Goal: Task Accomplishment & Management: Manage account settings

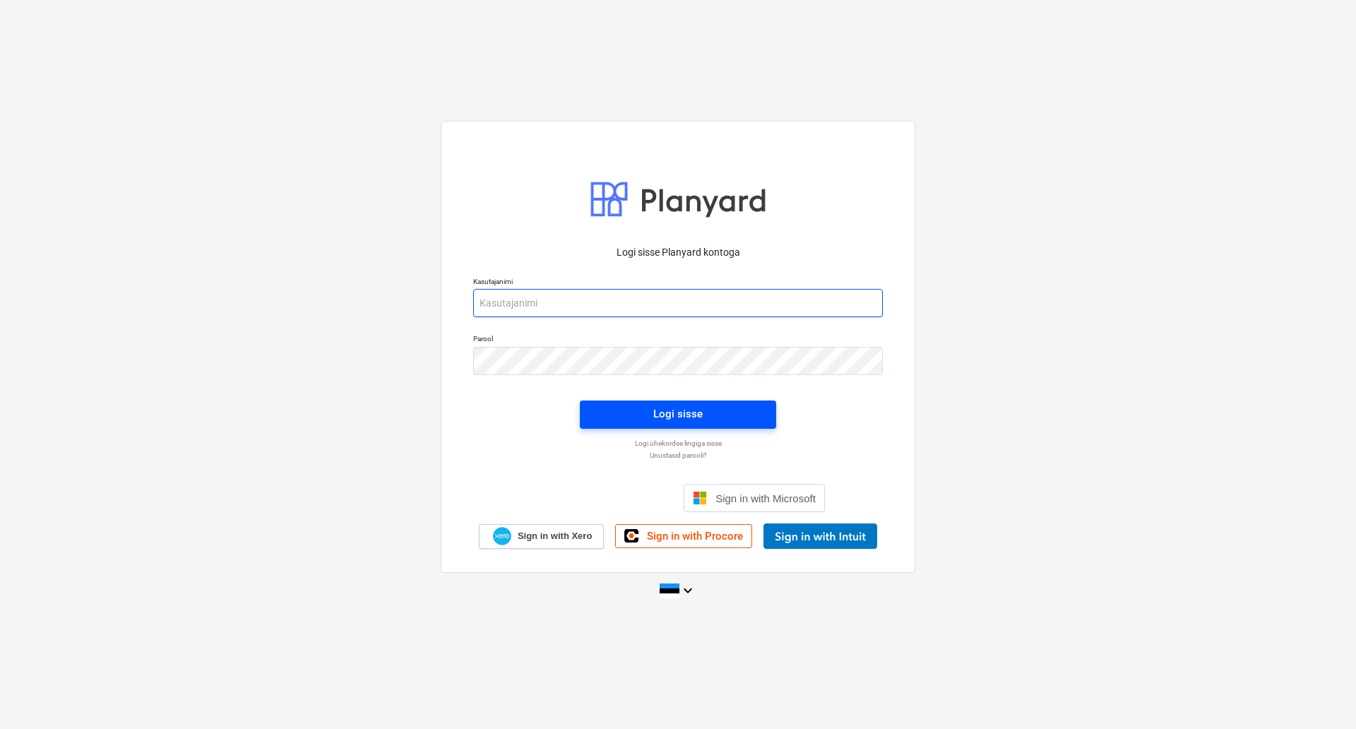
type input "[PERSON_NAME][EMAIL_ADDRESS][DOMAIN_NAME]"
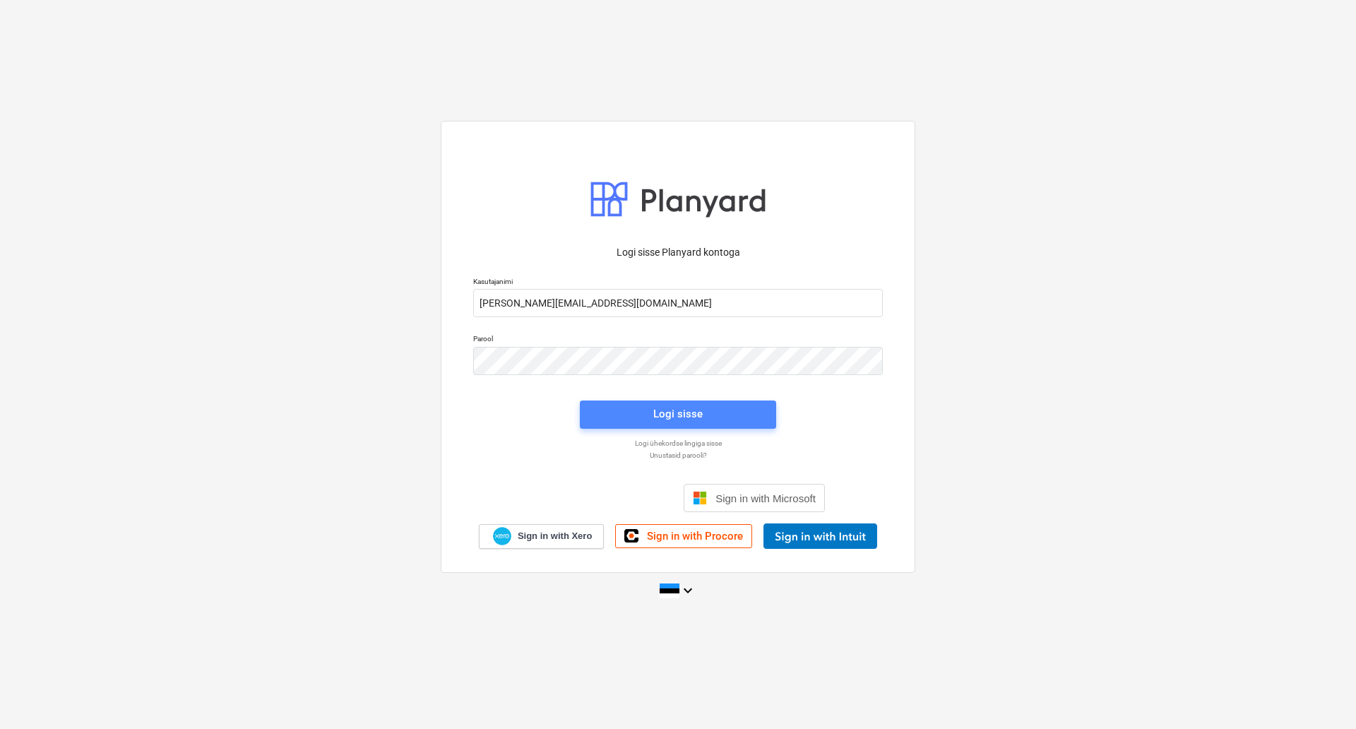
click at [711, 412] on span "Logi sisse" at bounding box center [678, 414] width 162 height 18
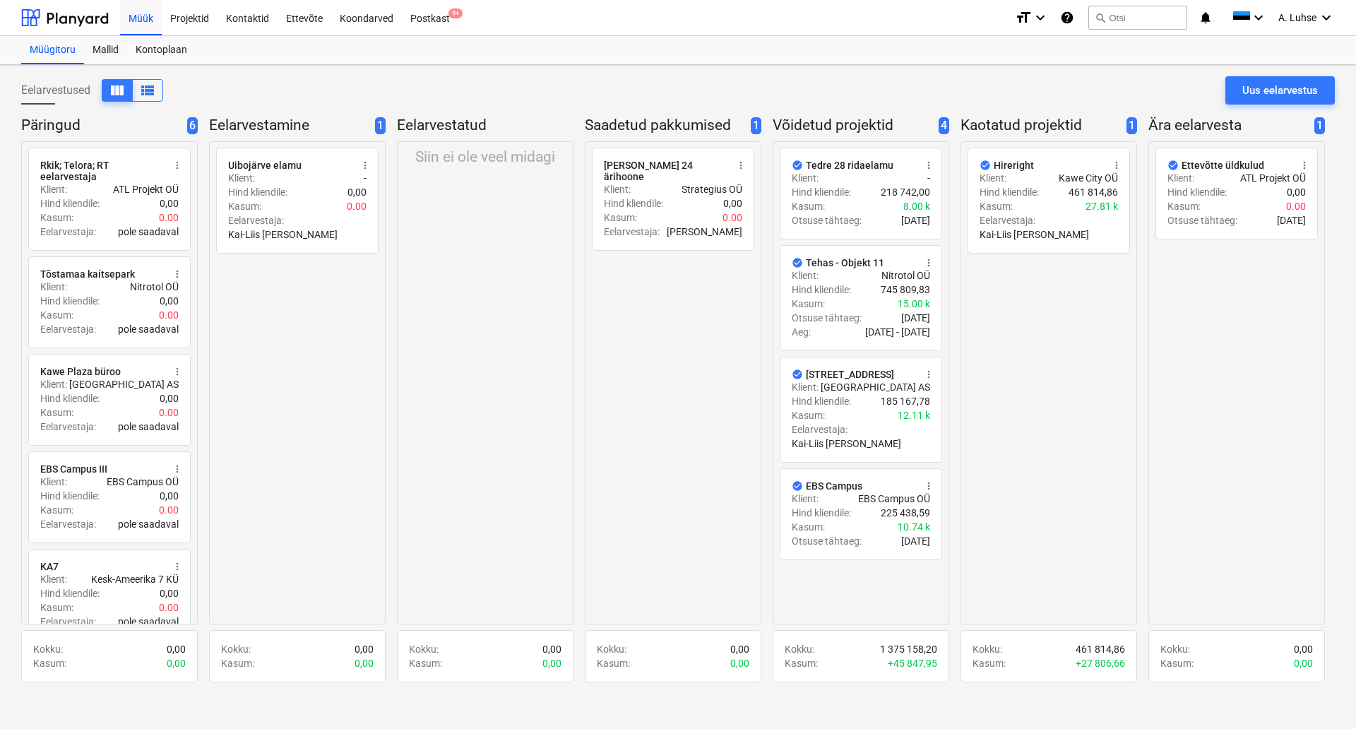
click at [513, 275] on div "Siin ei ole veel midagi" at bounding box center [485, 382] width 177 height 483
click at [437, 8] on div "Postkast 9+" at bounding box center [430, 17] width 56 height 36
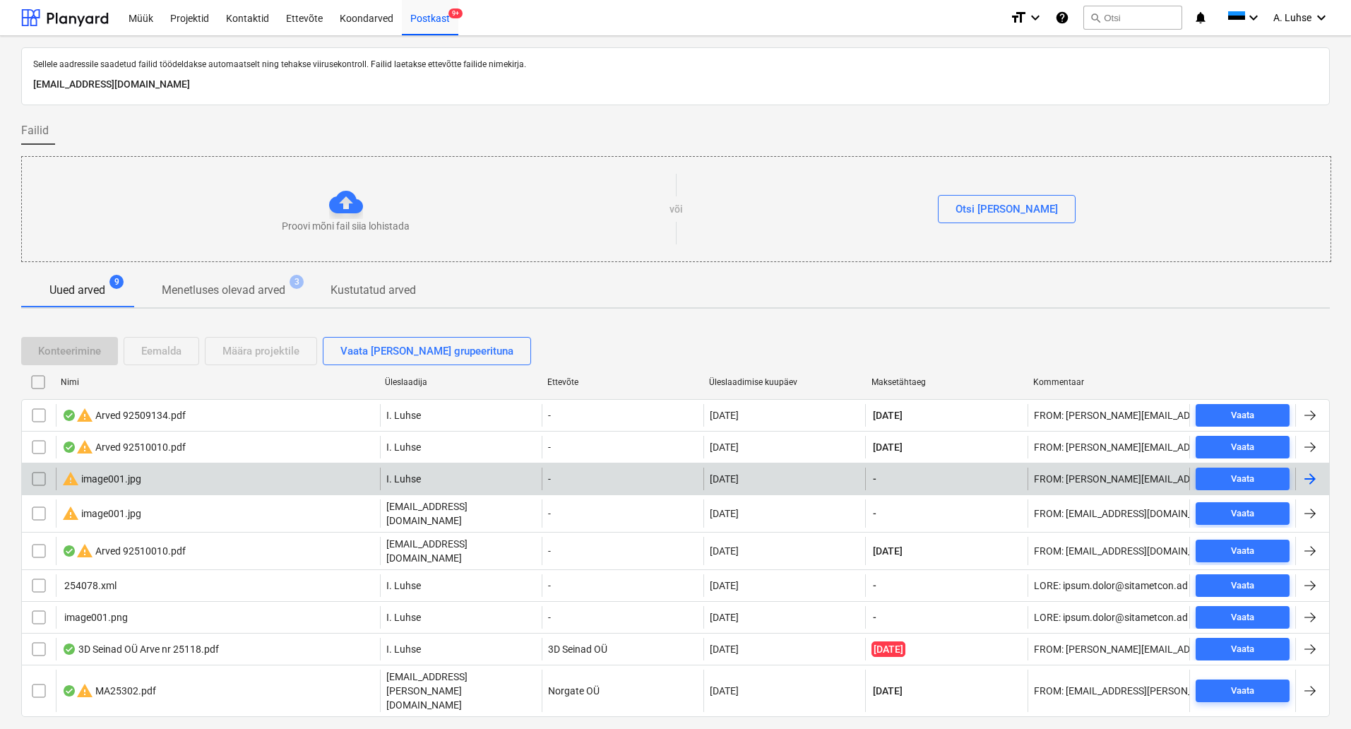
click at [35, 481] on input "checkbox" at bounding box center [39, 478] width 23 height 23
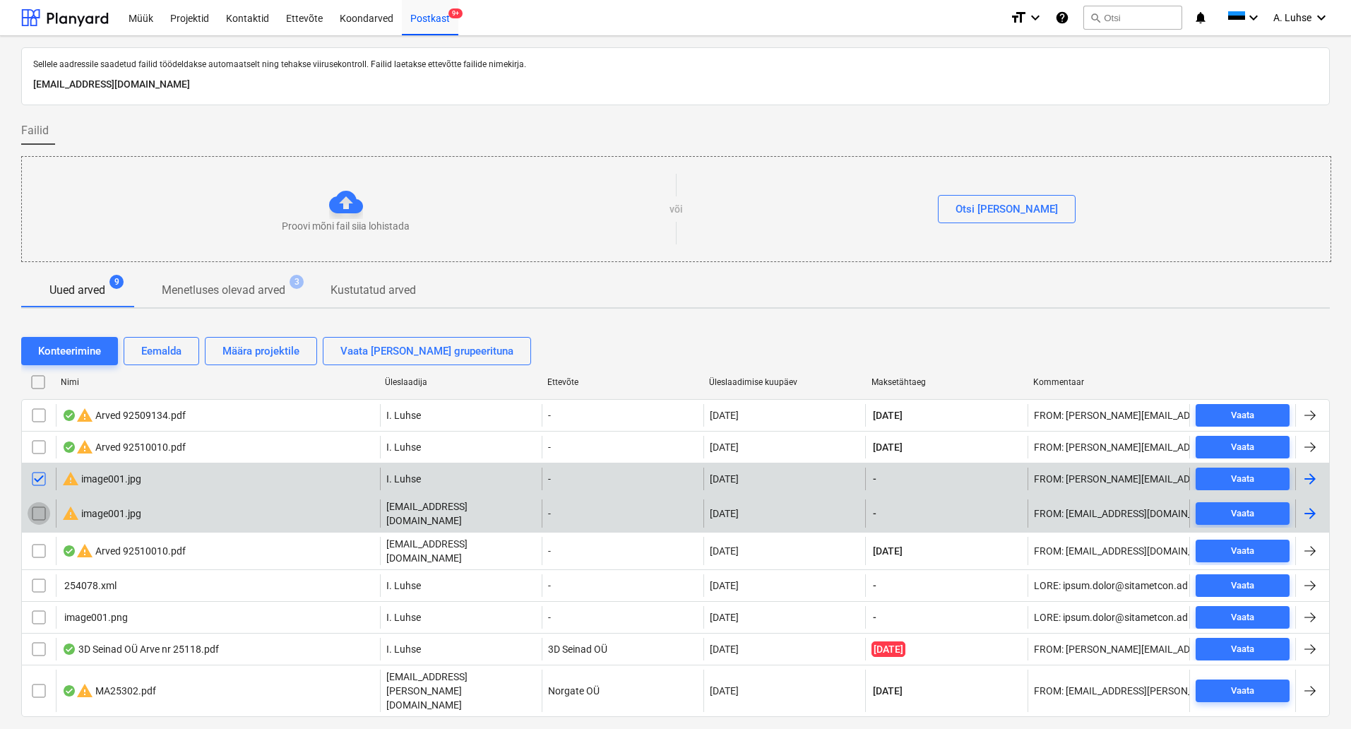
click at [36, 508] on input "checkbox" at bounding box center [39, 513] width 23 height 23
click at [164, 349] on div "Eemalda" at bounding box center [161, 351] width 40 height 18
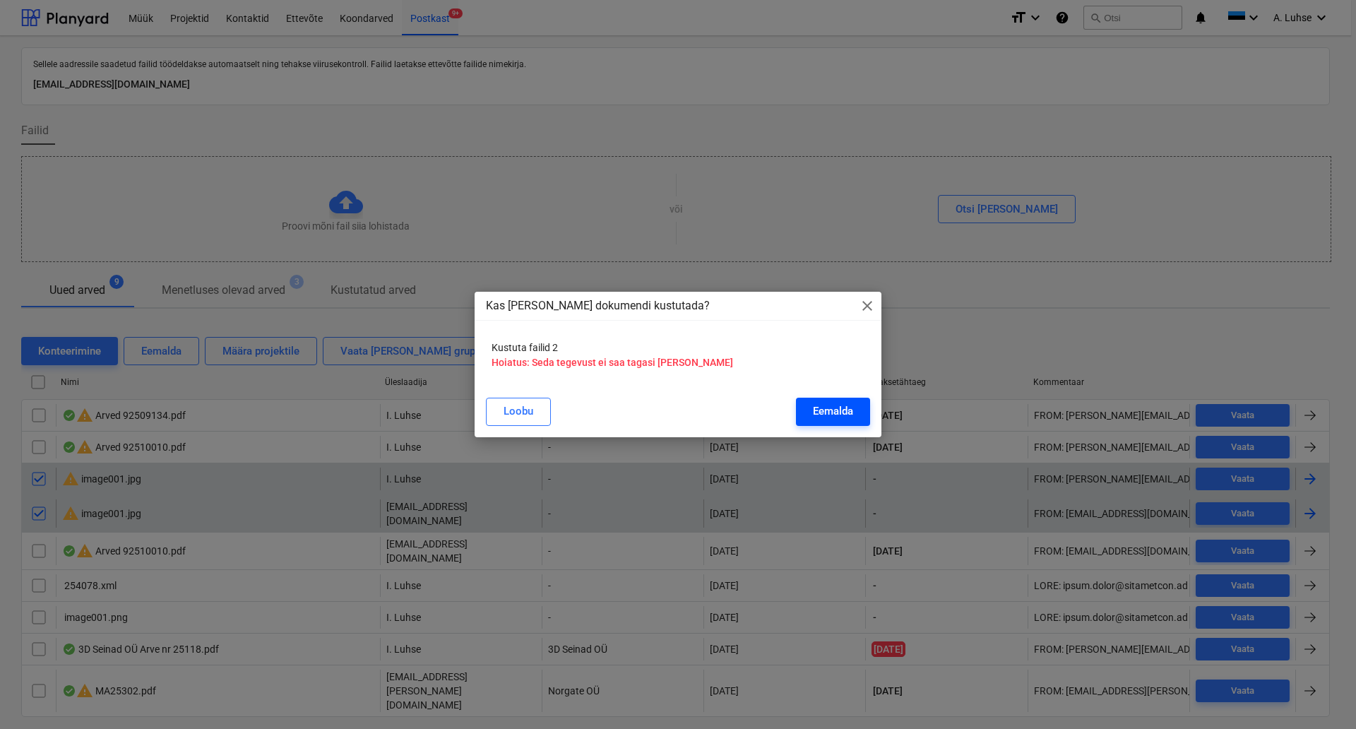
click at [832, 410] on div "Eemalda" at bounding box center [833, 411] width 40 height 18
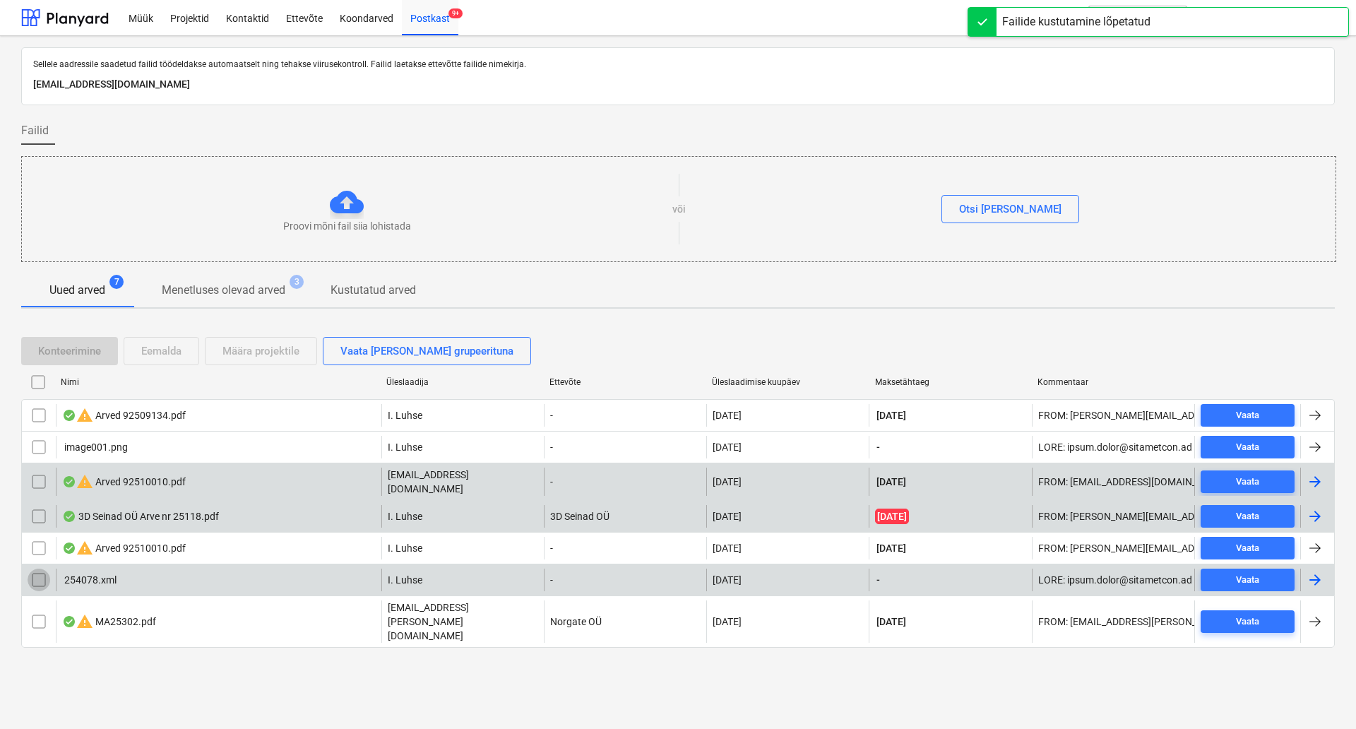
click at [36, 568] on input "checkbox" at bounding box center [39, 579] width 23 height 23
click at [143, 345] on div "Eemalda" at bounding box center [161, 351] width 40 height 18
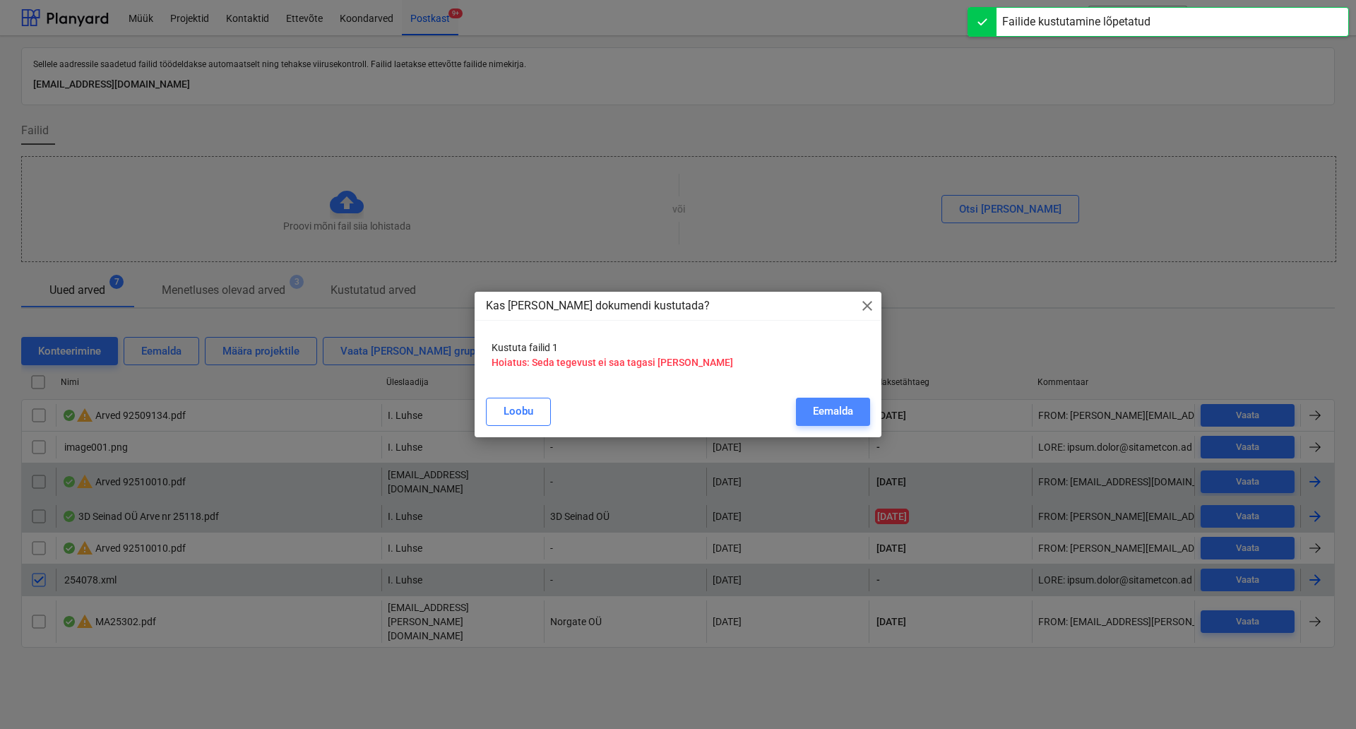
click at [825, 412] on div "Eemalda" at bounding box center [833, 411] width 40 height 18
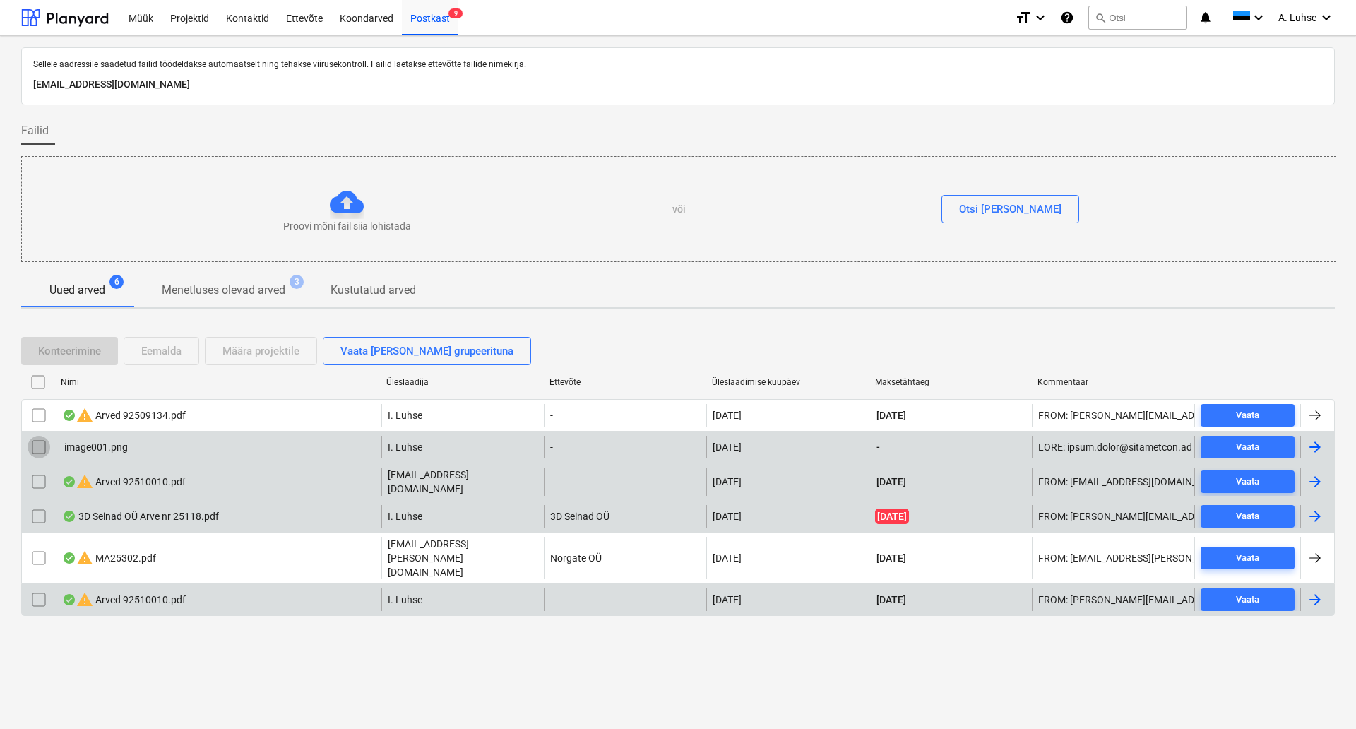
click at [43, 448] on input "checkbox" at bounding box center [39, 447] width 23 height 23
click at [178, 351] on div "Eemalda" at bounding box center [161, 351] width 40 height 18
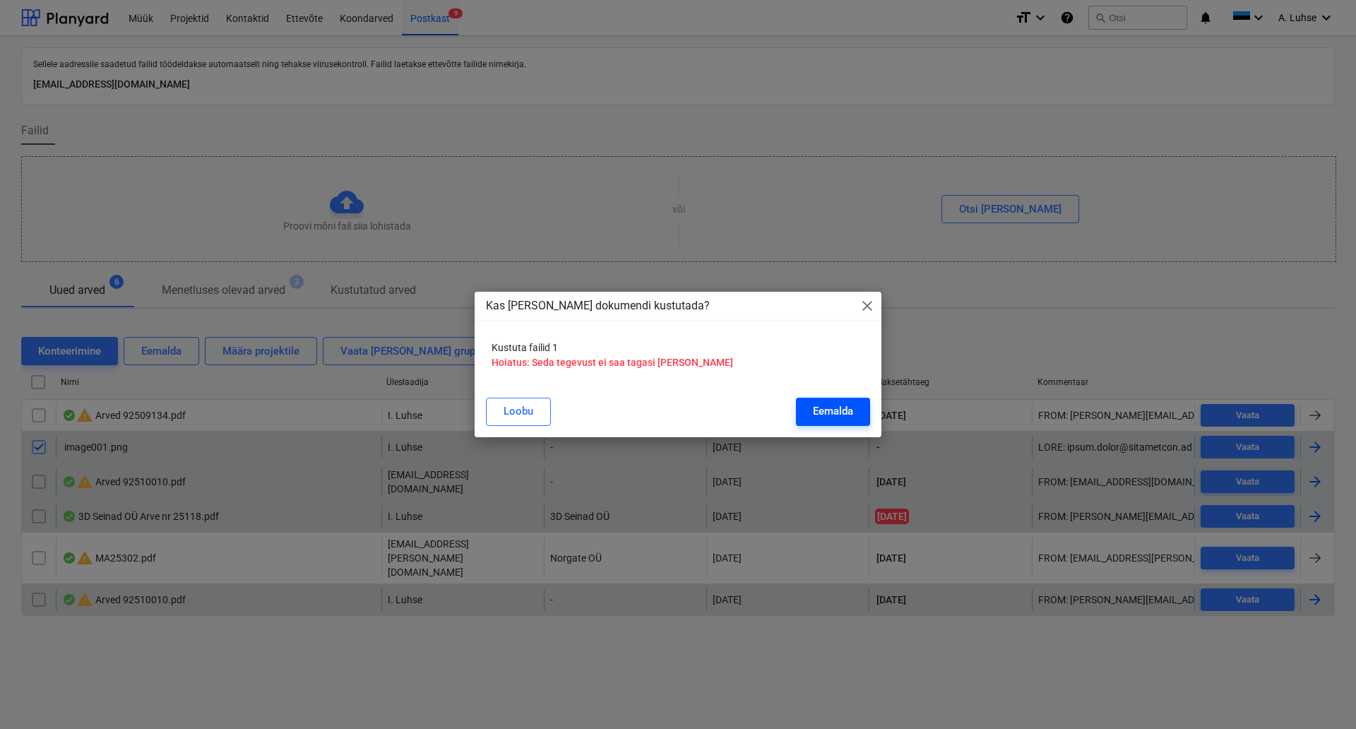
click at [837, 412] on div "Eemalda" at bounding box center [833, 411] width 40 height 18
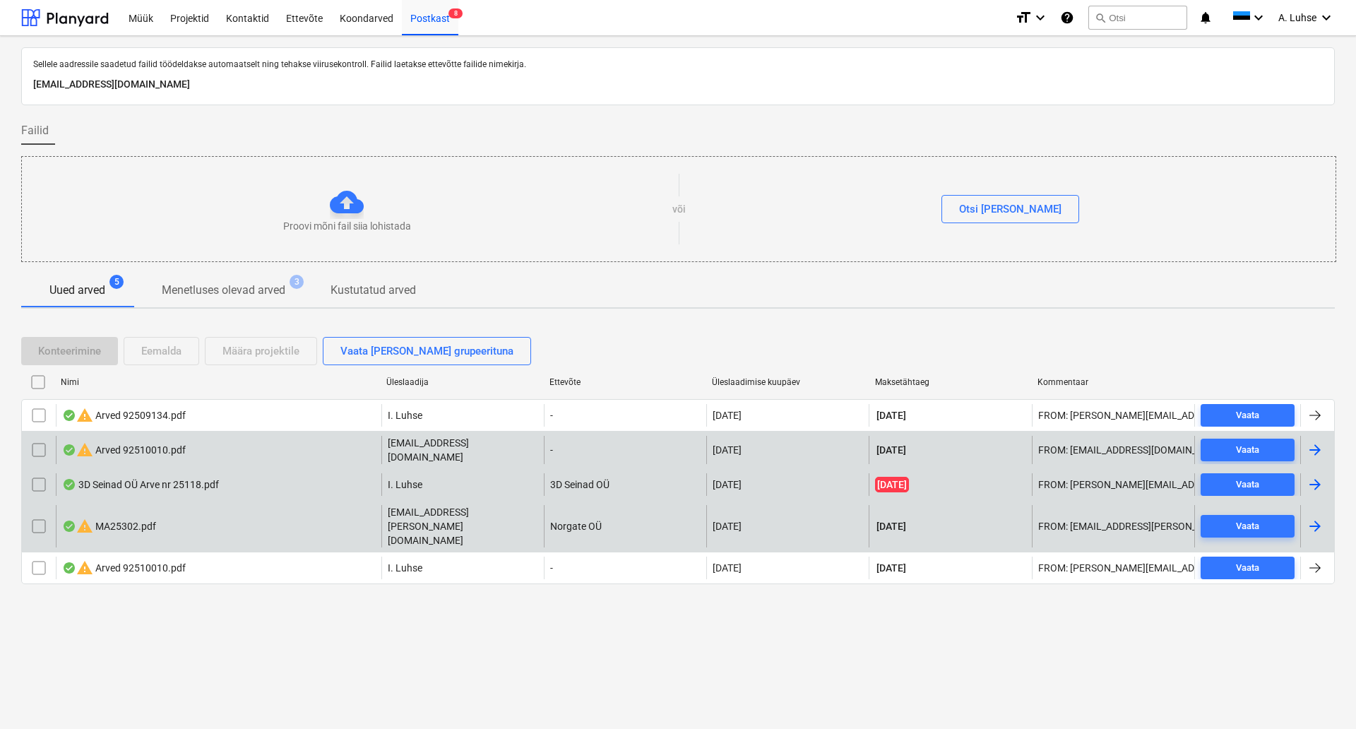
click at [40, 444] on input "checkbox" at bounding box center [39, 449] width 23 height 23
click at [174, 349] on div "Eemalda" at bounding box center [161, 351] width 40 height 18
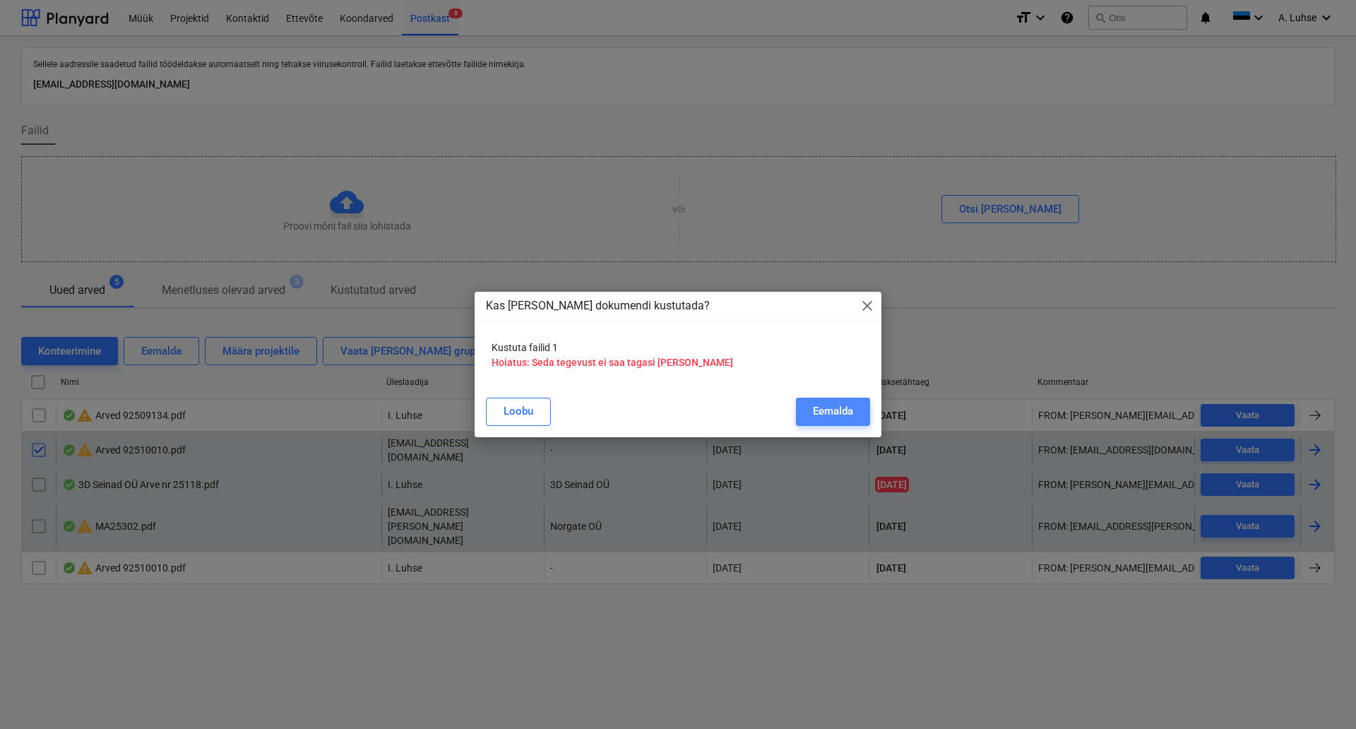
click at [818, 412] on div "Eemalda" at bounding box center [833, 411] width 40 height 18
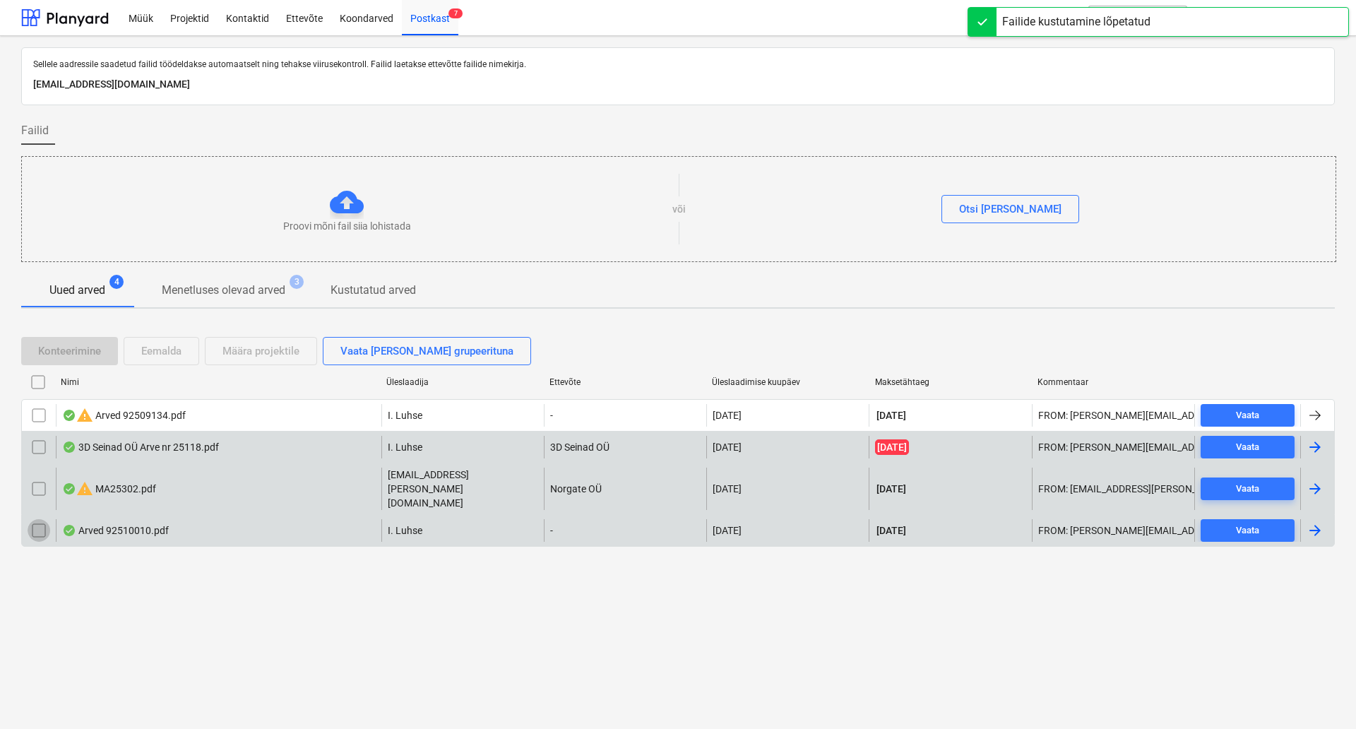
click at [42, 519] on input "checkbox" at bounding box center [39, 530] width 23 height 23
click at [265, 355] on div "Määra projektile" at bounding box center [260, 351] width 77 height 18
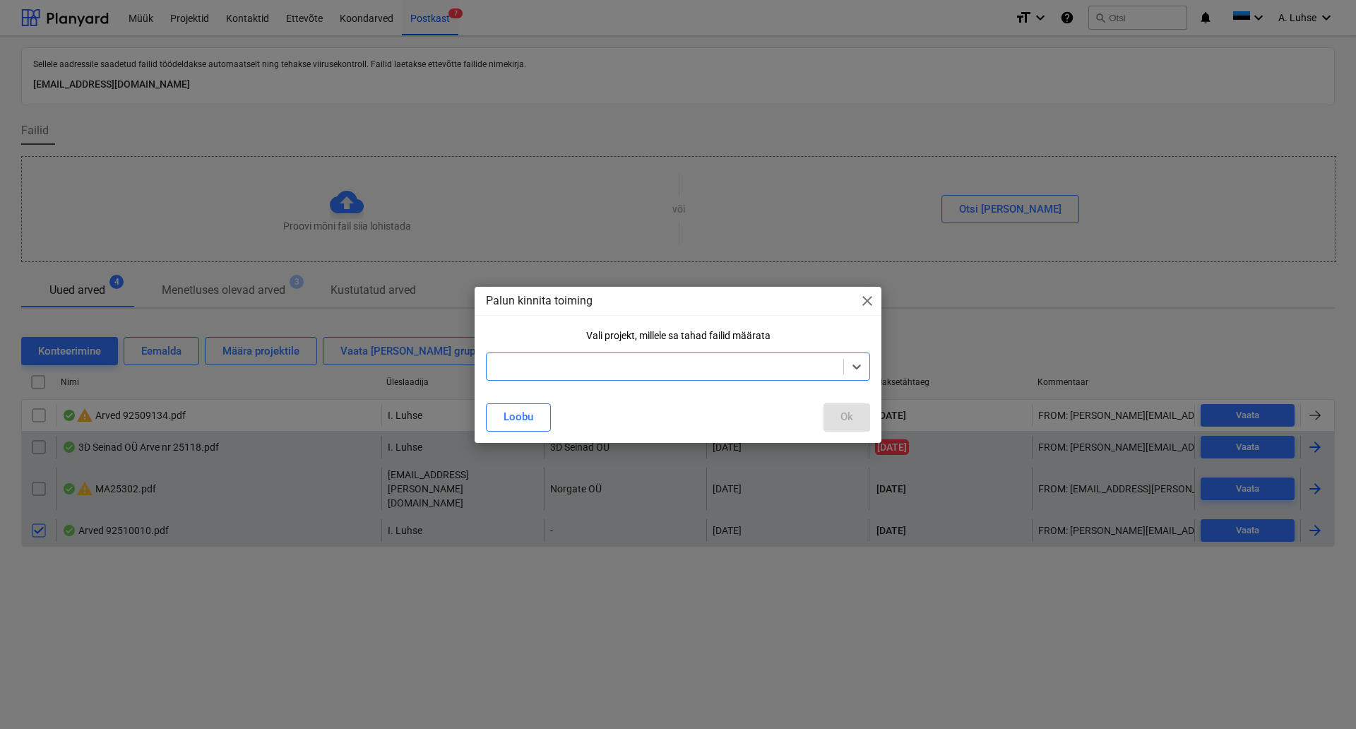
click at [551, 366] on div at bounding box center [665, 366] width 342 height 14
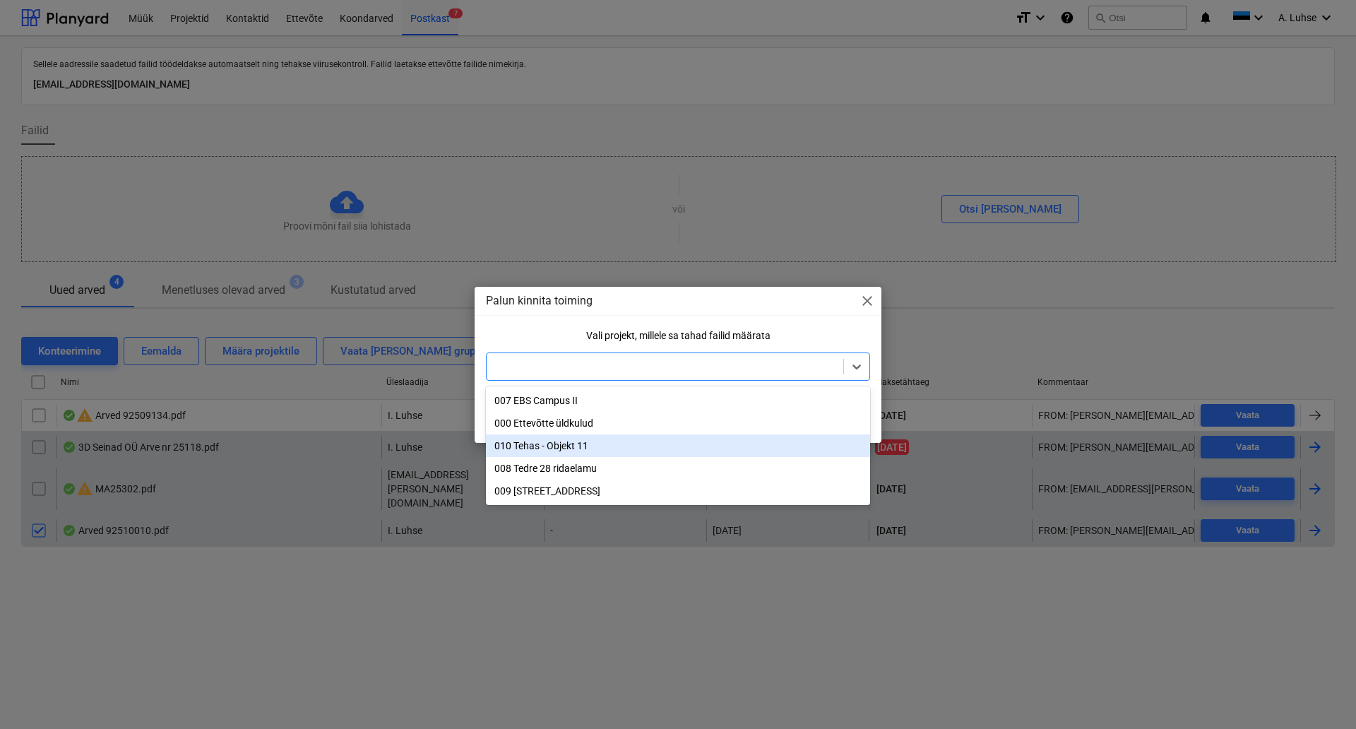
click at [573, 441] on div "010 Tehas - Objekt 11" at bounding box center [678, 445] width 384 height 23
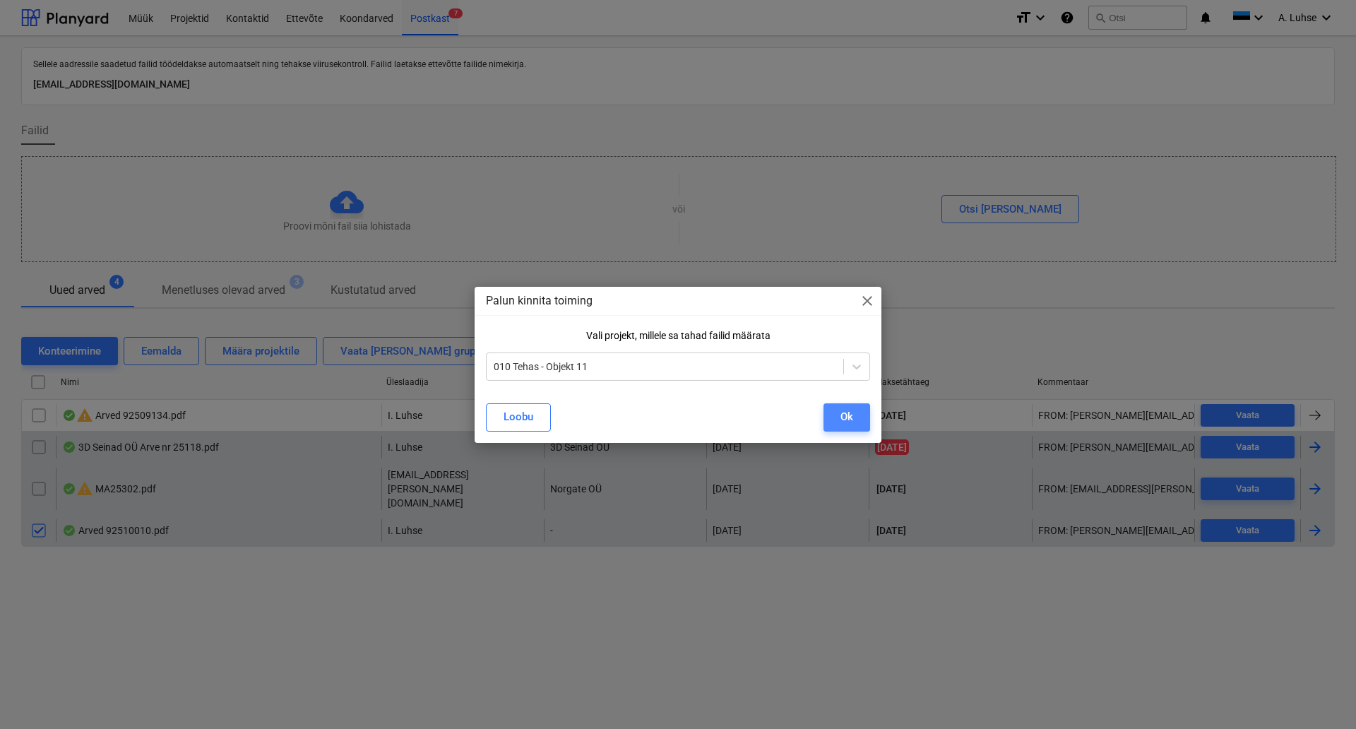
click at [853, 417] on button "Ok" at bounding box center [846, 417] width 47 height 28
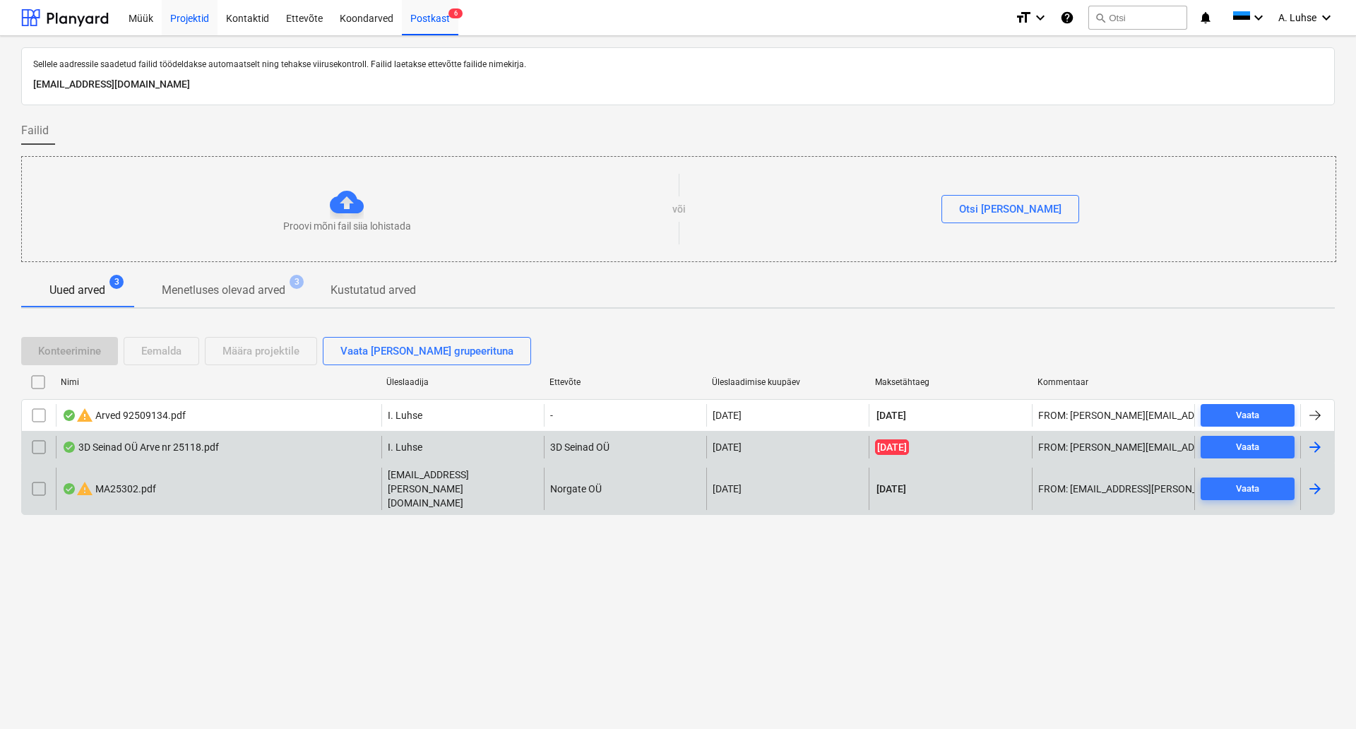
click at [179, 26] on div "Projektid" at bounding box center [190, 17] width 56 height 36
